Goal: Navigation & Orientation: Find specific page/section

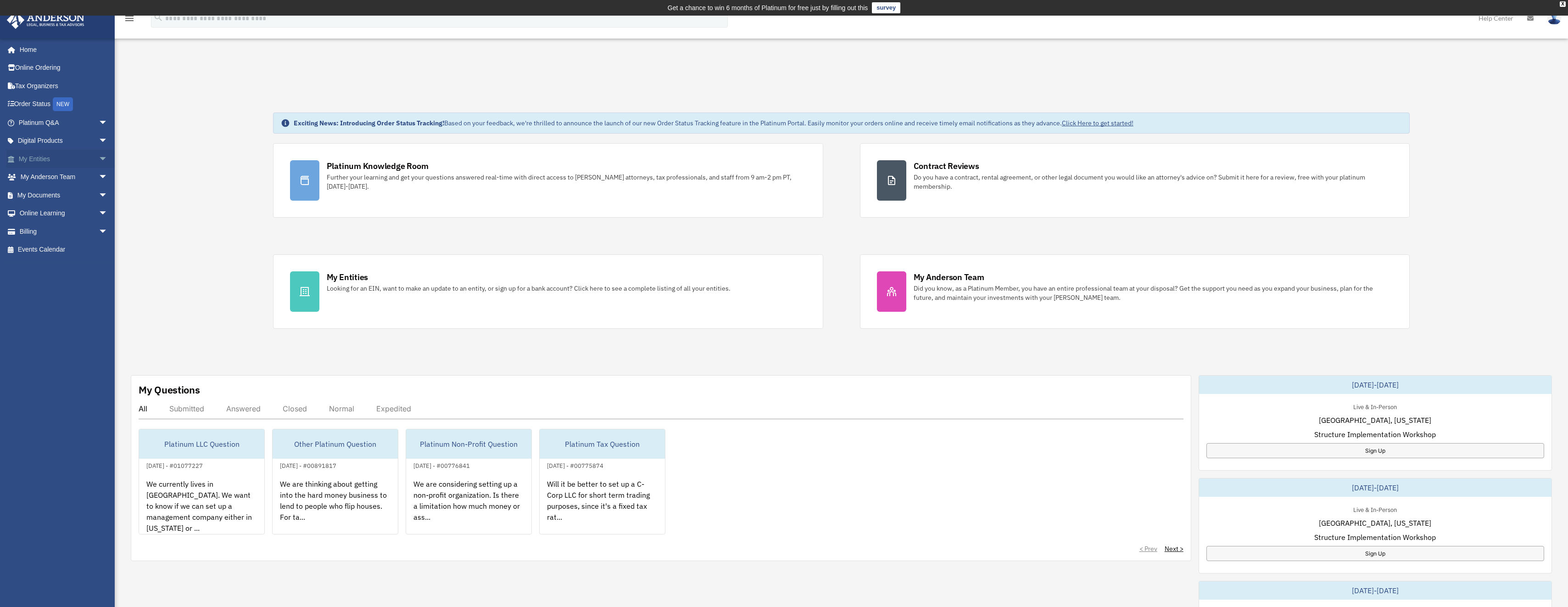
click at [99, 155] on span "arrow_drop_down" at bounding box center [108, 158] width 19 height 19
click at [99, 282] on span "arrow_drop_down" at bounding box center [108, 286] width 19 height 19
click at [81, 305] on link "My Anderson Team" at bounding box center [67, 304] width 108 height 19
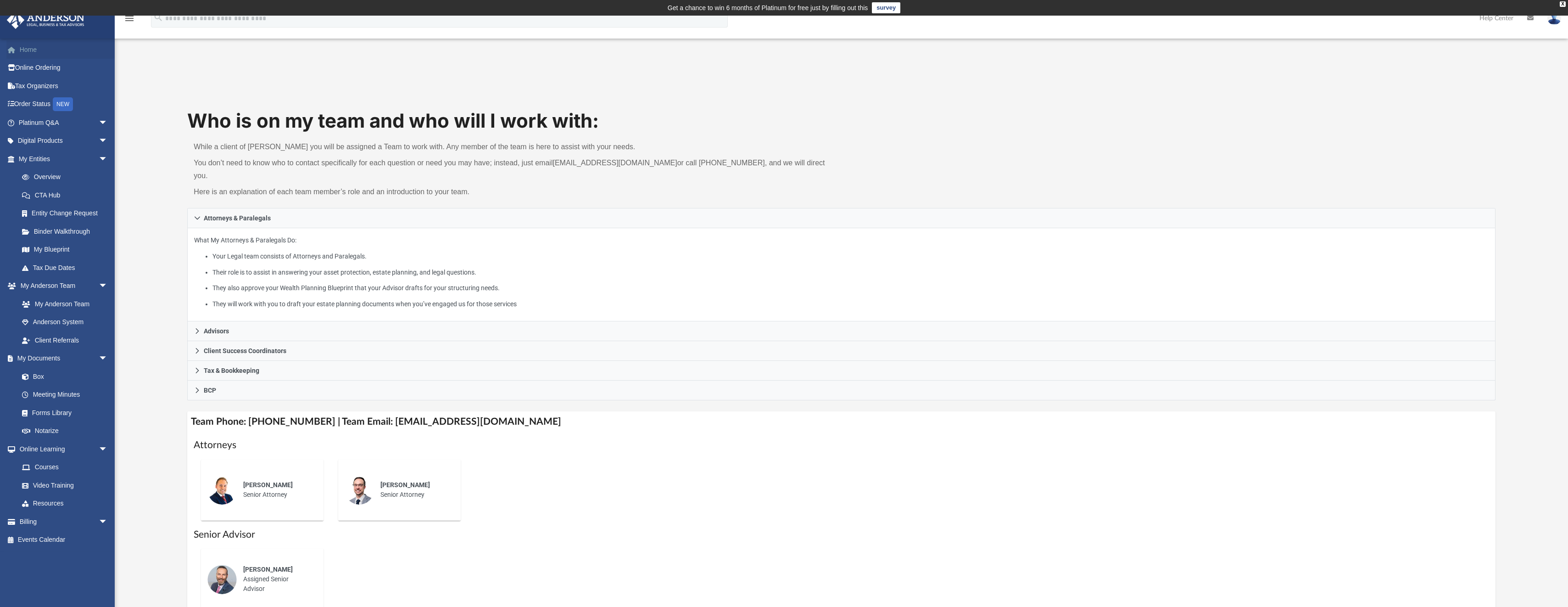
click at [36, 53] on link "Home" at bounding box center [64, 49] width 115 height 19
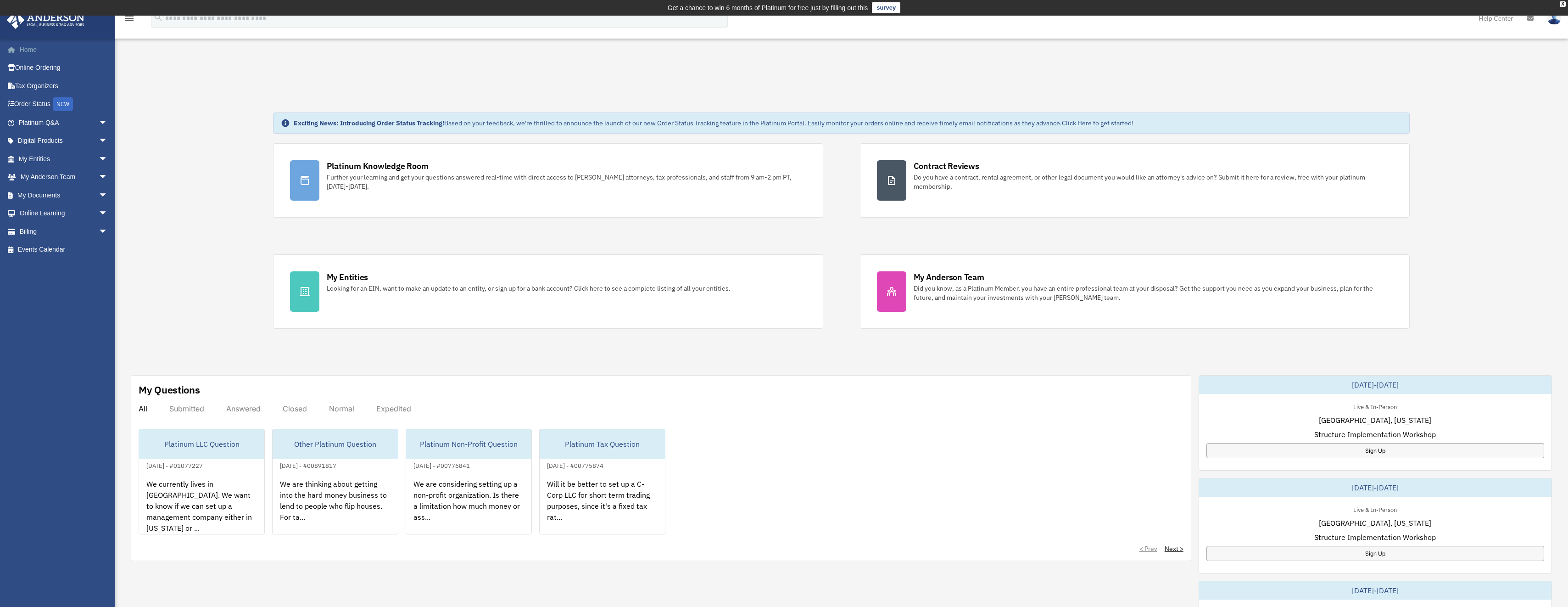
click at [28, 50] on link "Home" at bounding box center [64, 49] width 115 height 19
